Goal: Check status: Check status

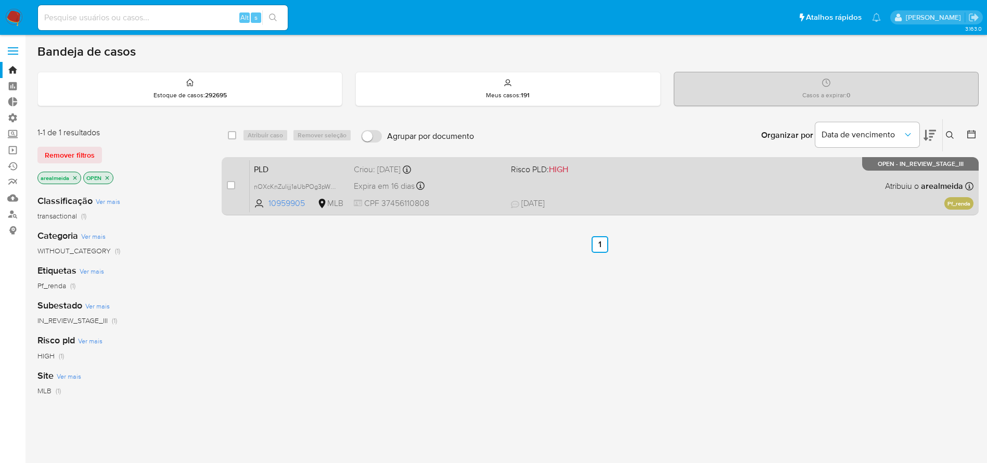
click at [597, 182] on div "PLD nOXcKnZuIijj1aUbPOg3pWNz 10959905 MLB Risco PLD: HIGH Criou: 12/09/2025 Cri…" at bounding box center [612, 186] width 724 height 53
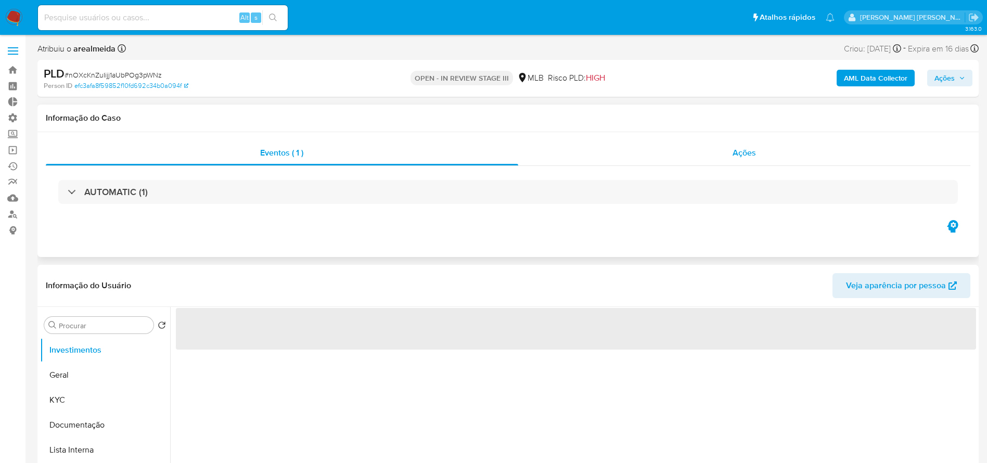
click at [740, 146] on div "Ações" at bounding box center [744, 152] width 453 height 25
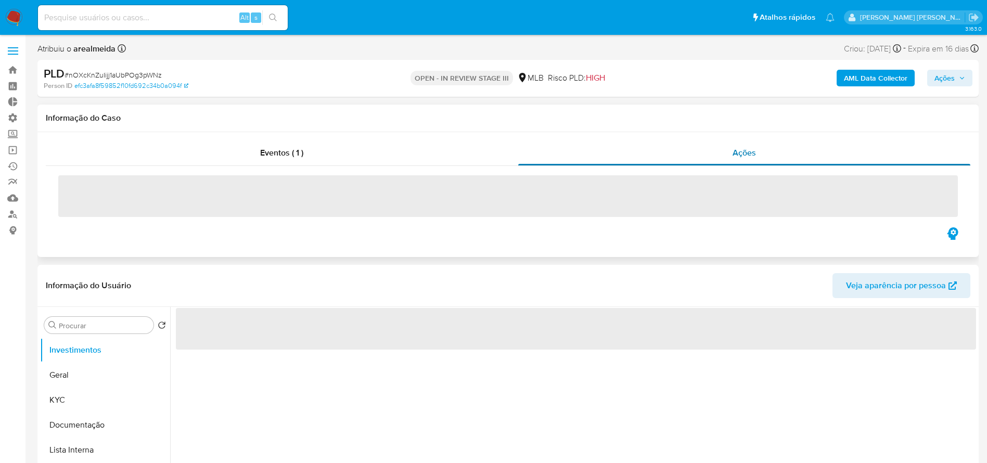
select select "10"
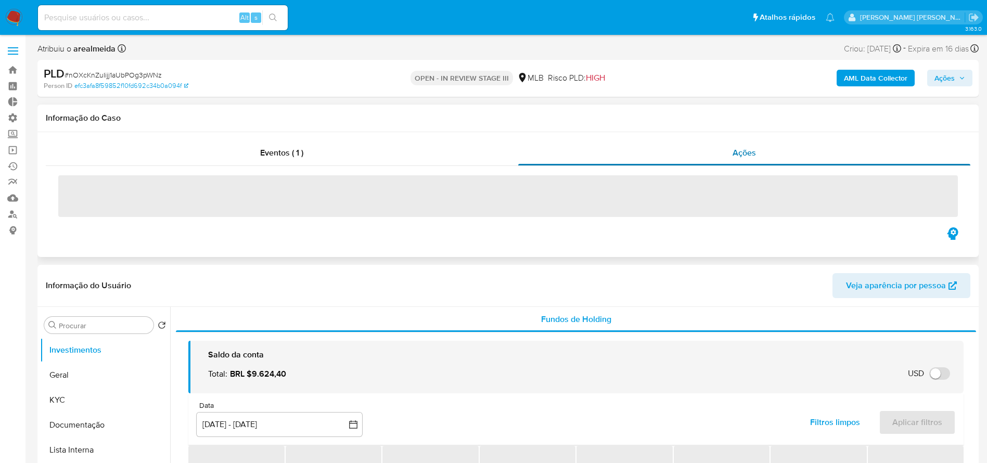
click at [741, 150] on span "Ações" at bounding box center [744, 153] width 23 height 12
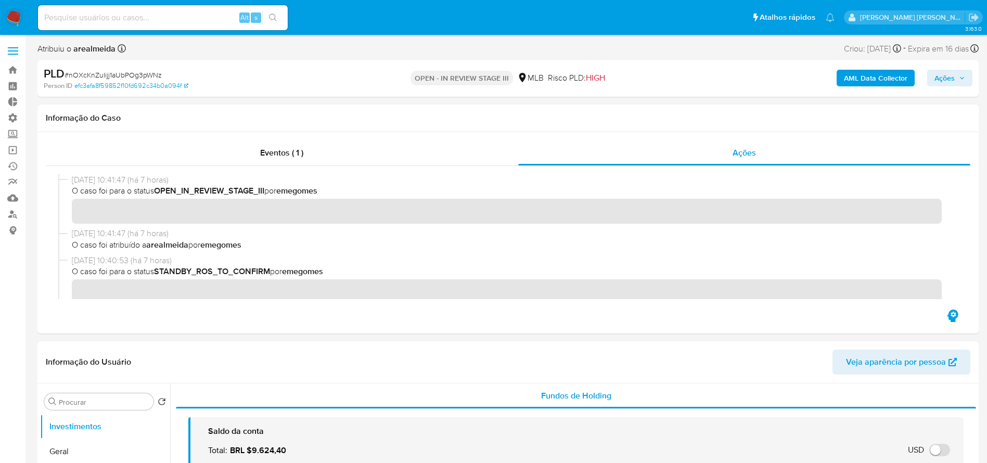
click at [130, 73] on span "# nOXcKnZuIijj1aUbPOg3pWNz" at bounding box center [113, 75] width 97 height 10
copy span "nOXcKnZuIijj1aUbPOg3pWNz"
click at [99, 79] on span "# nOXcKnZuIijj1aUbPOg3pWNz" at bounding box center [113, 75] width 97 height 10
